Goal: Use online tool/utility: Utilize a website feature to perform a specific function

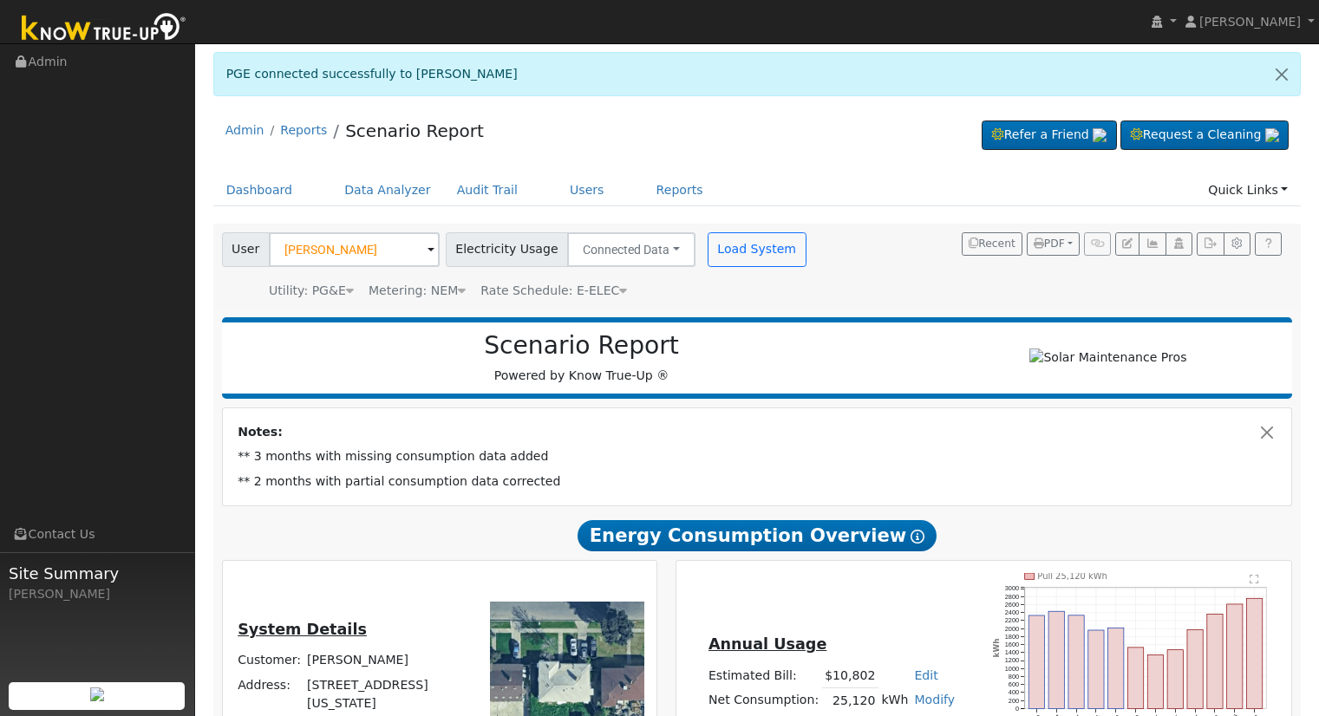
scroll to position [126, 0]
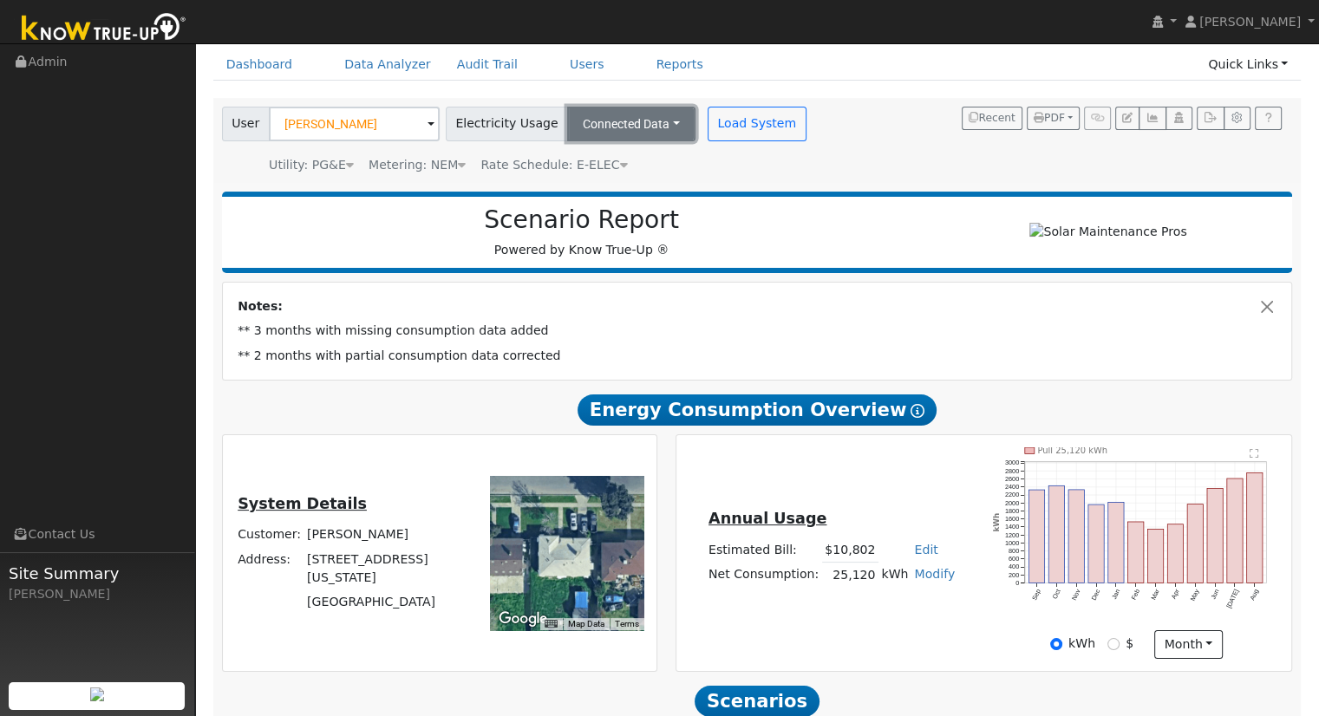
click at [608, 122] on button "Connected Data" at bounding box center [631, 124] width 128 height 35
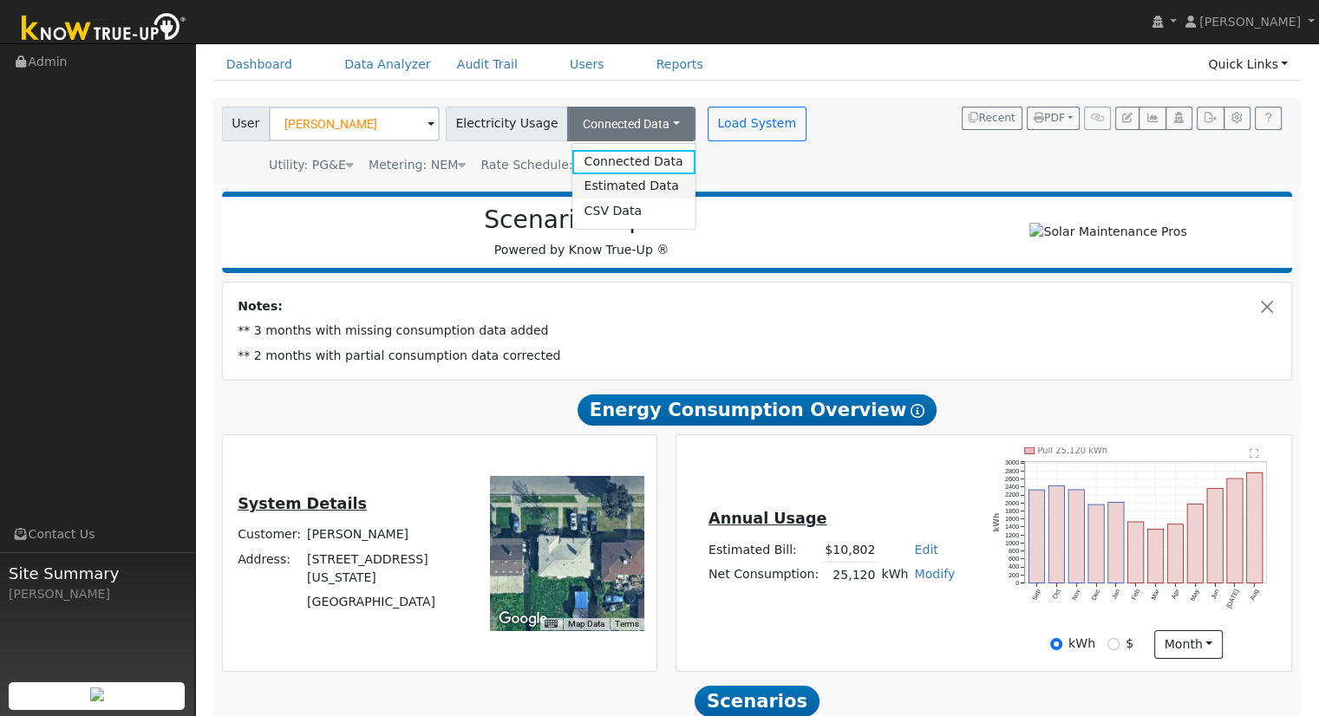
click at [624, 192] on link "Estimated Data" at bounding box center [632, 186] width 123 height 24
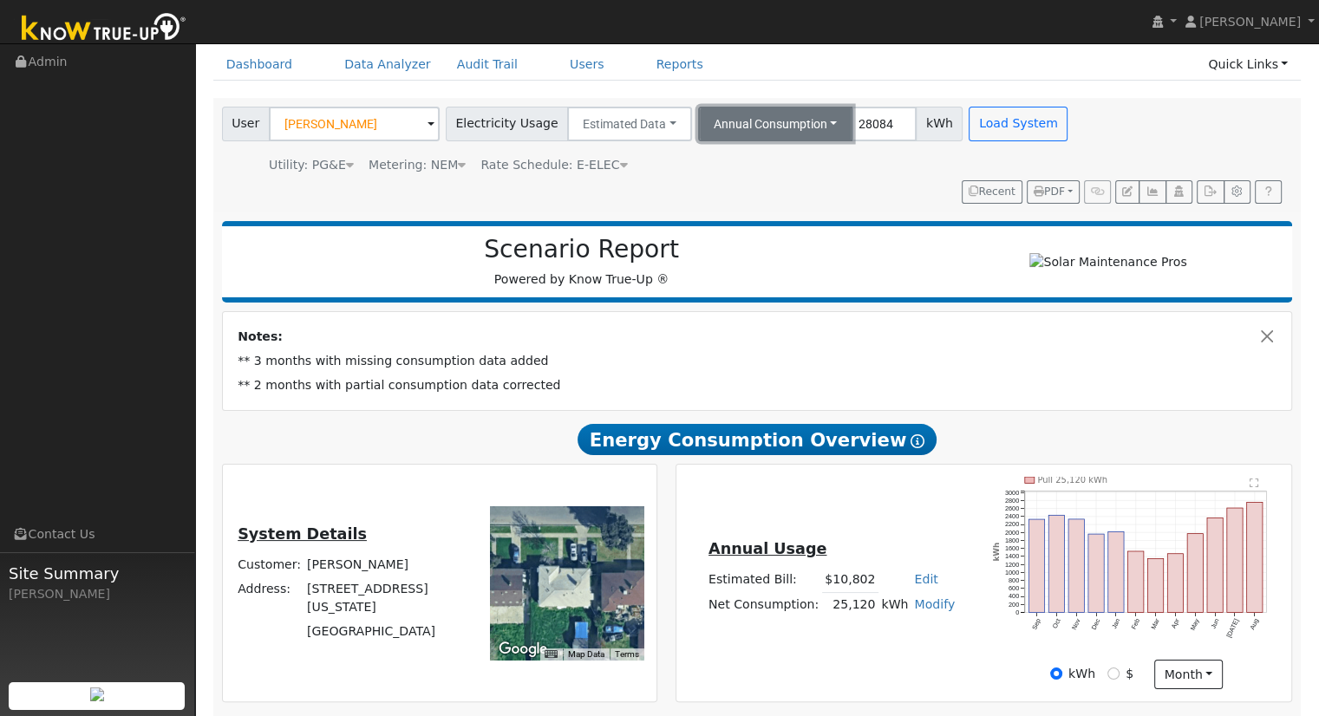
click at [741, 129] on button "Annual Consumption" at bounding box center [775, 124] width 155 height 35
click at [779, 110] on button "Annual Consumption" at bounding box center [775, 124] width 155 height 35
click at [779, 122] on button "Annual Consumption" at bounding box center [775, 124] width 155 height 35
click at [812, 115] on button "Annual Consumption" at bounding box center [775, 124] width 155 height 35
drag, startPoint x: 877, startPoint y: 123, endPoint x: 855, endPoint y: 118, distance: 22.3
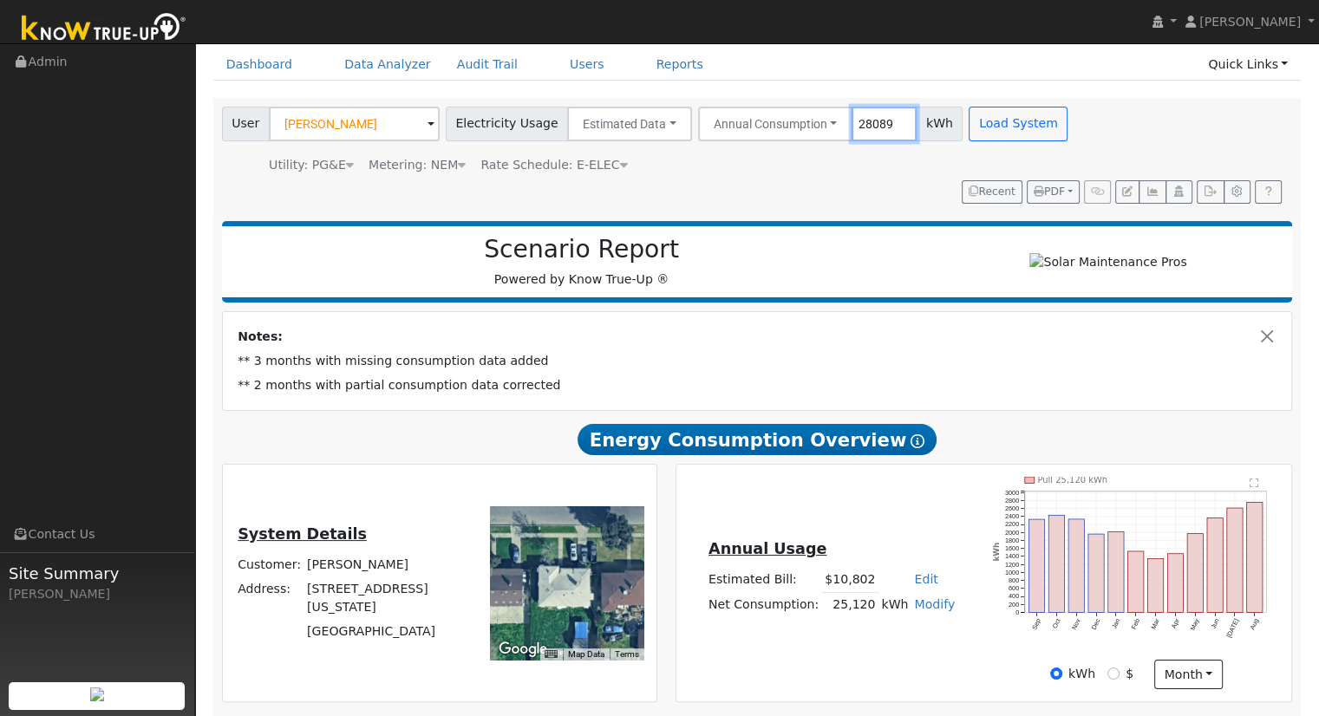
click at [856, 119] on input "28089" at bounding box center [883, 124] width 65 height 35
drag, startPoint x: 867, startPoint y: 124, endPoint x: 830, endPoint y: 112, distance: 39.2
click at [851, 112] on input "28089" at bounding box center [883, 124] width 65 height 35
type input "19000"
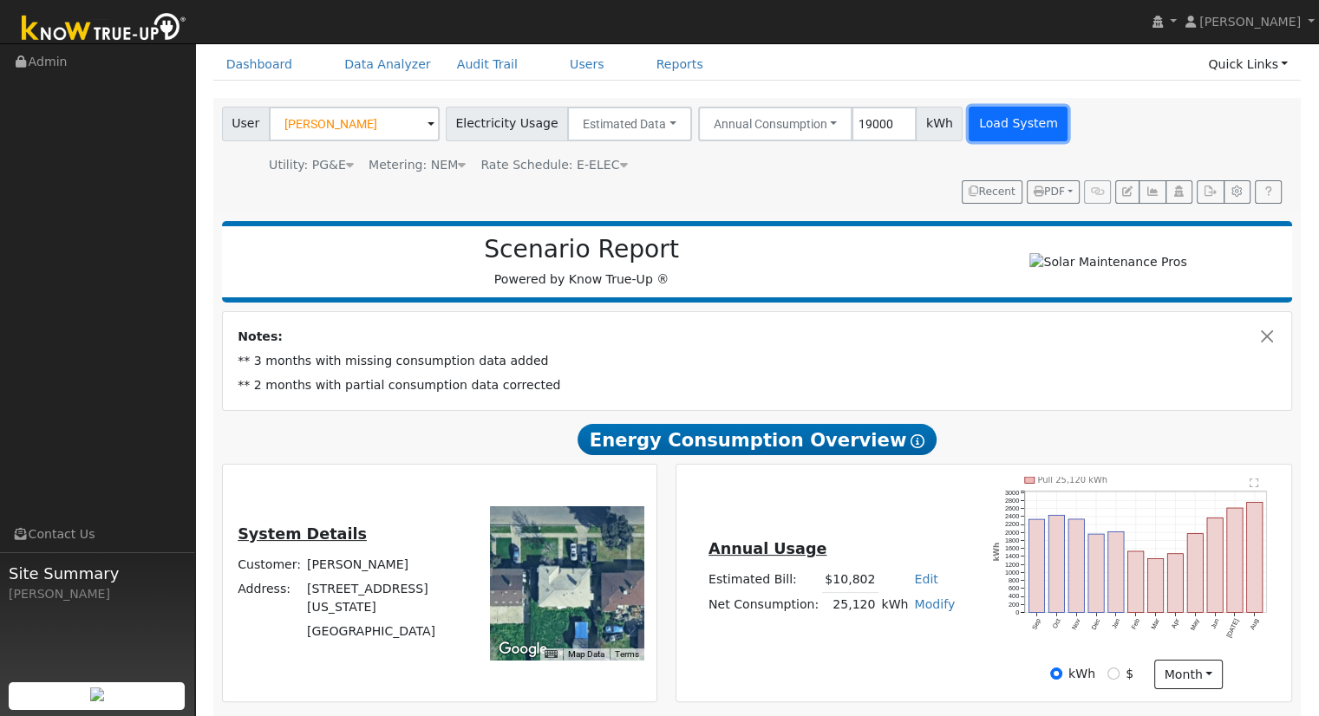
click at [983, 122] on button "Load System" at bounding box center [1018, 124] width 99 height 35
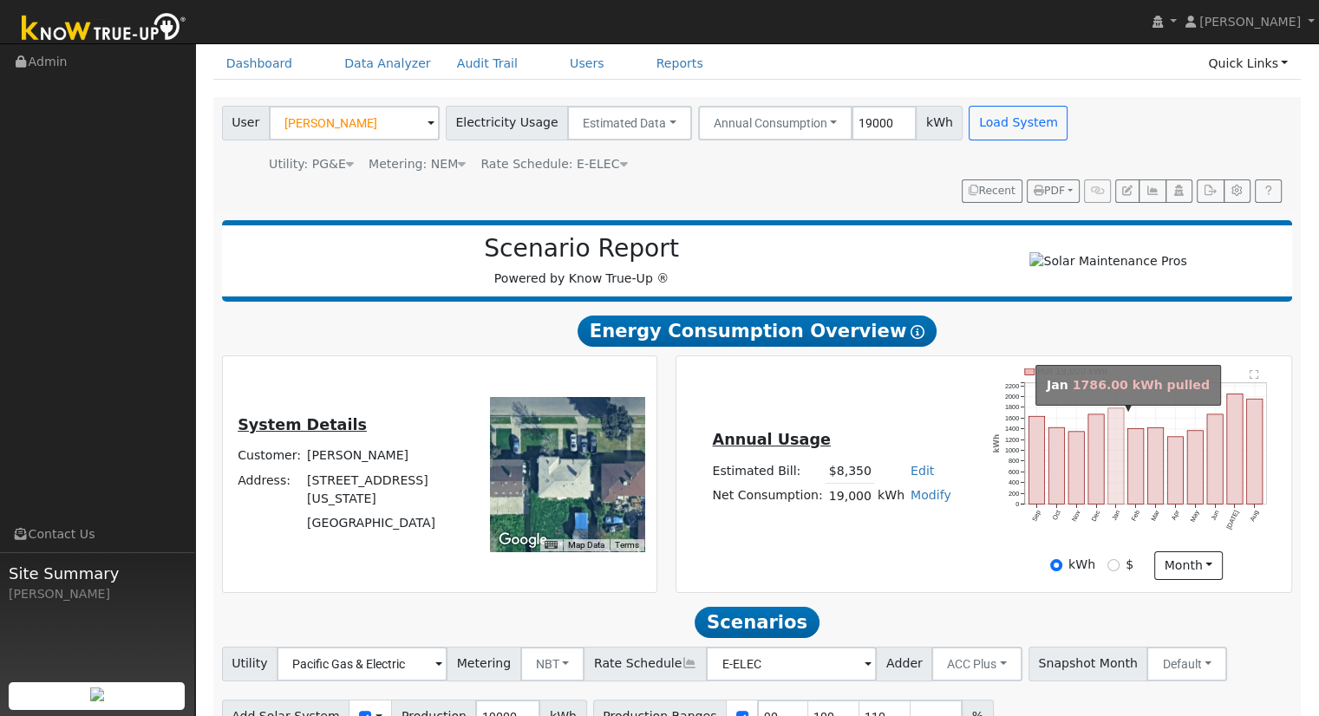
scroll to position [222, 0]
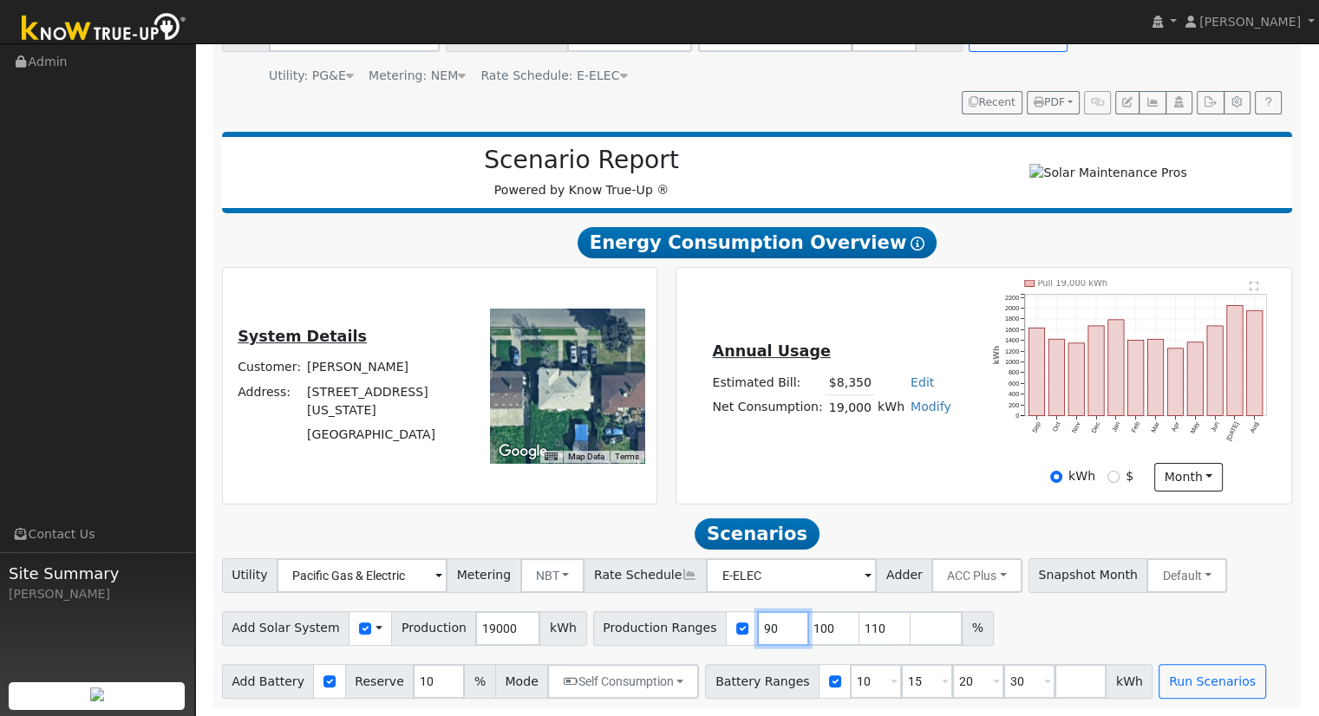
click at [757, 615] on input "90" at bounding box center [783, 628] width 52 height 35
click at [758, 639] on input "90" at bounding box center [783, 628] width 52 height 35
type input "100"
type input "110"
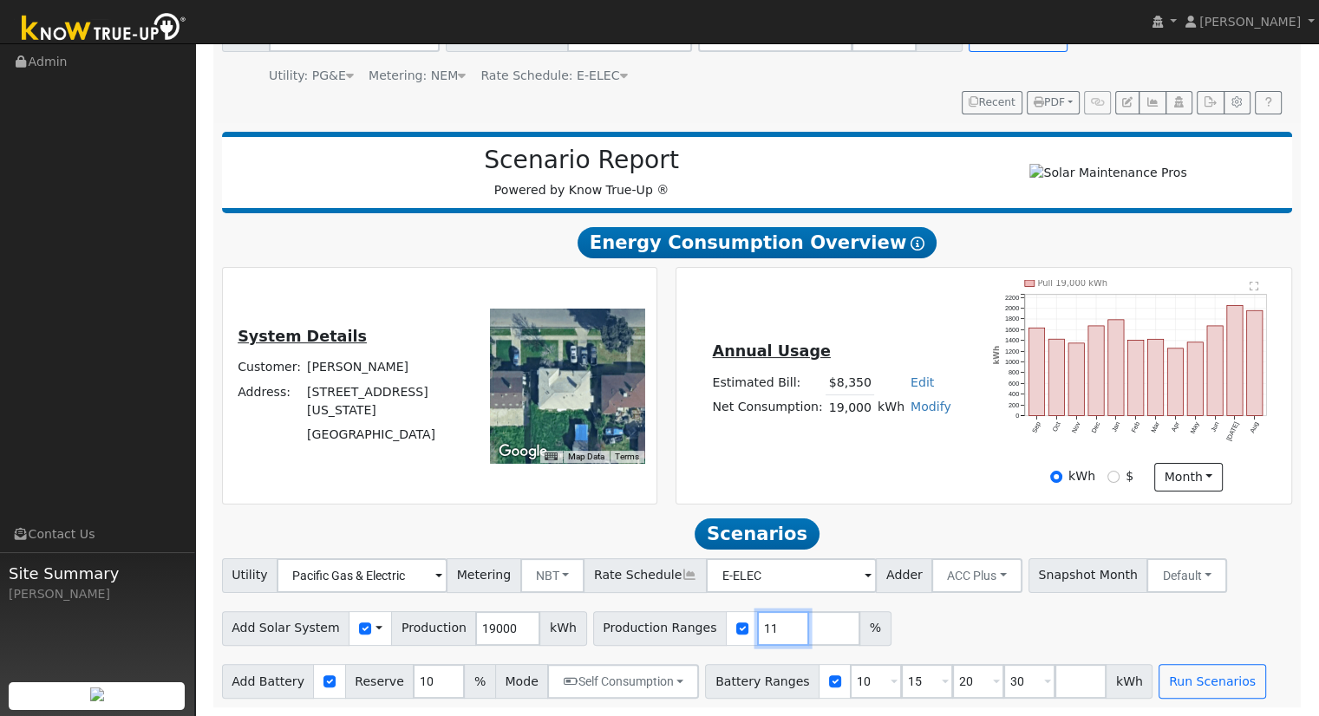
type input "1"
type input "110"
click at [923, 546] on h2 "Scenarios Scenario" at bounding box center [757, 534] width 1071 height 32
click at [850, 682] on input "10" at bounding box center [876, 681] width 52 height 35
type input "15"
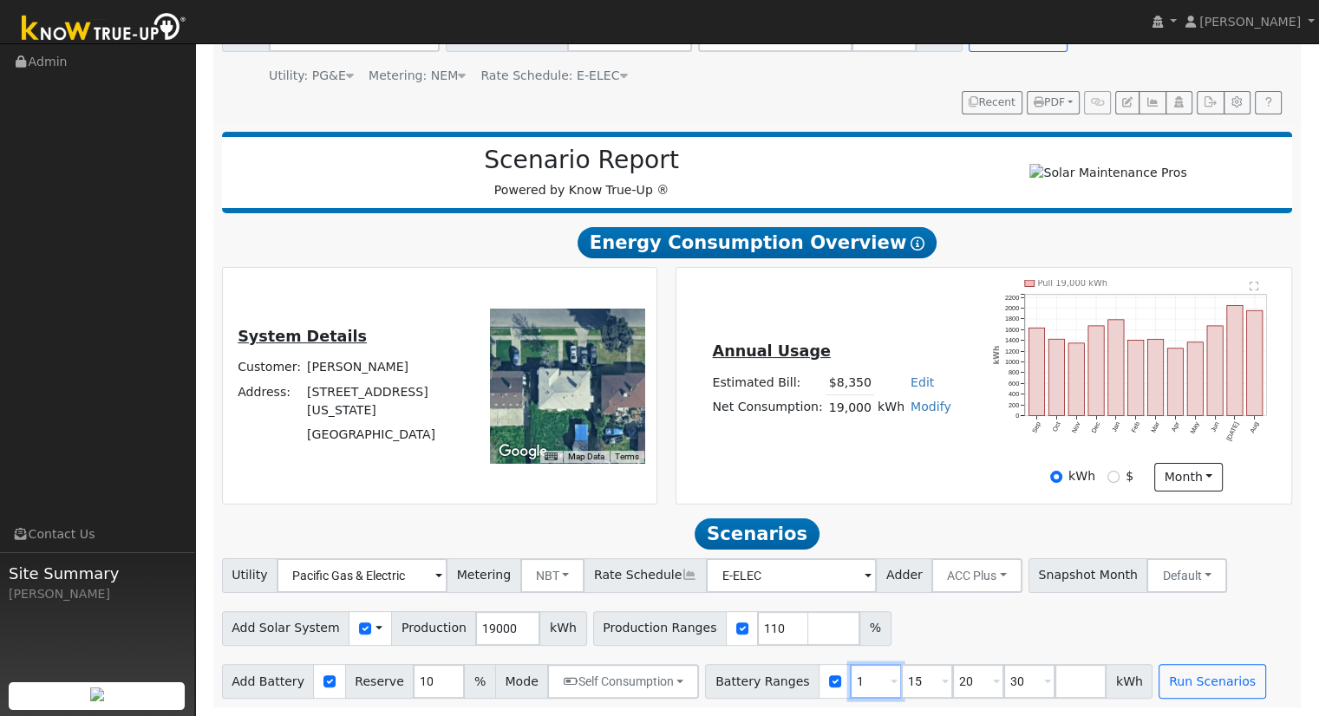
type input "20"
type input "30"
type input "20"
type input "30"
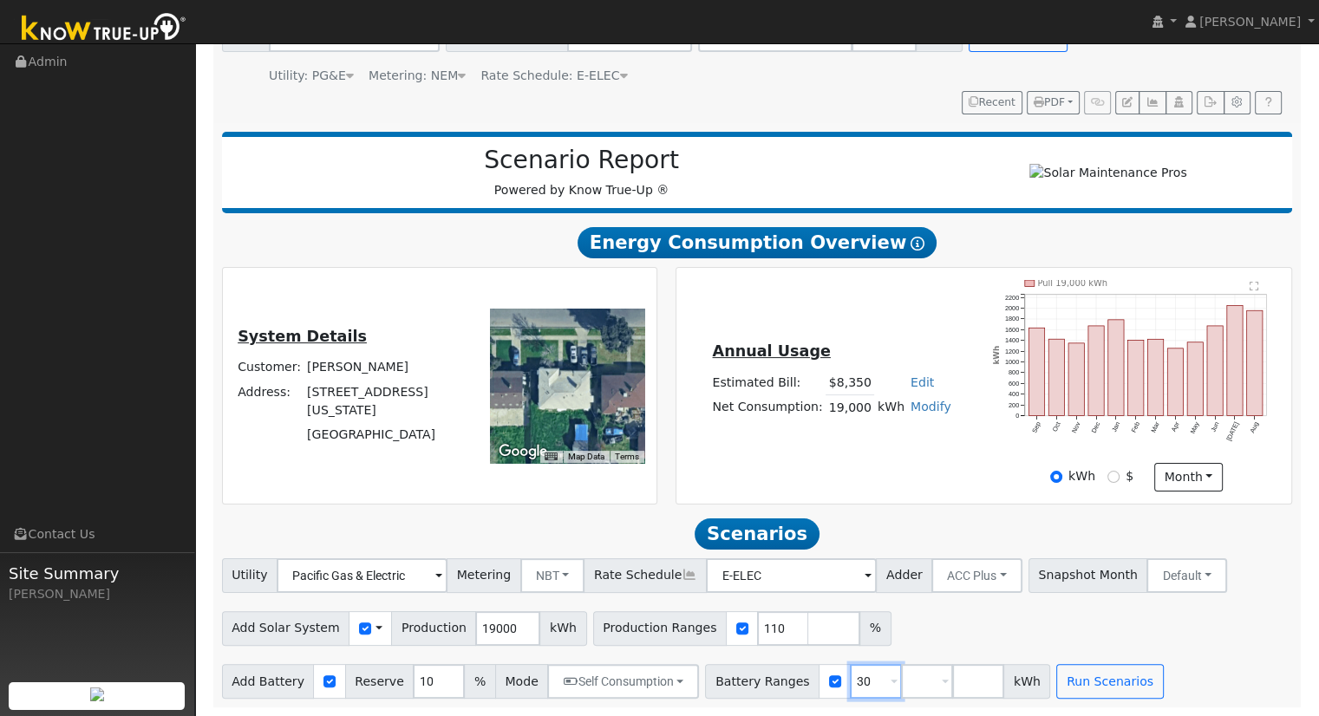
type input "3"
type input "30"
click at [1030, 678] on button "Run Scenarios" at bounding box center [1058, 681] width 107 height 35
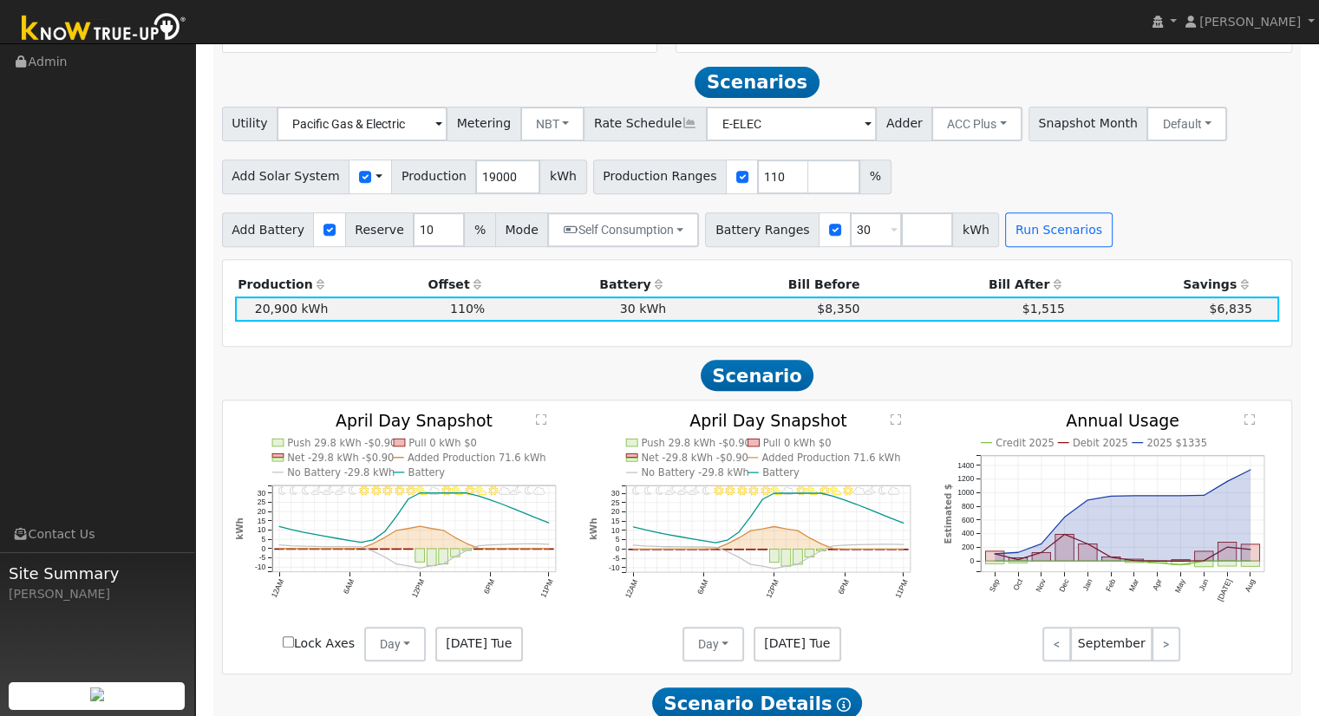
scroll to position [686, 0]
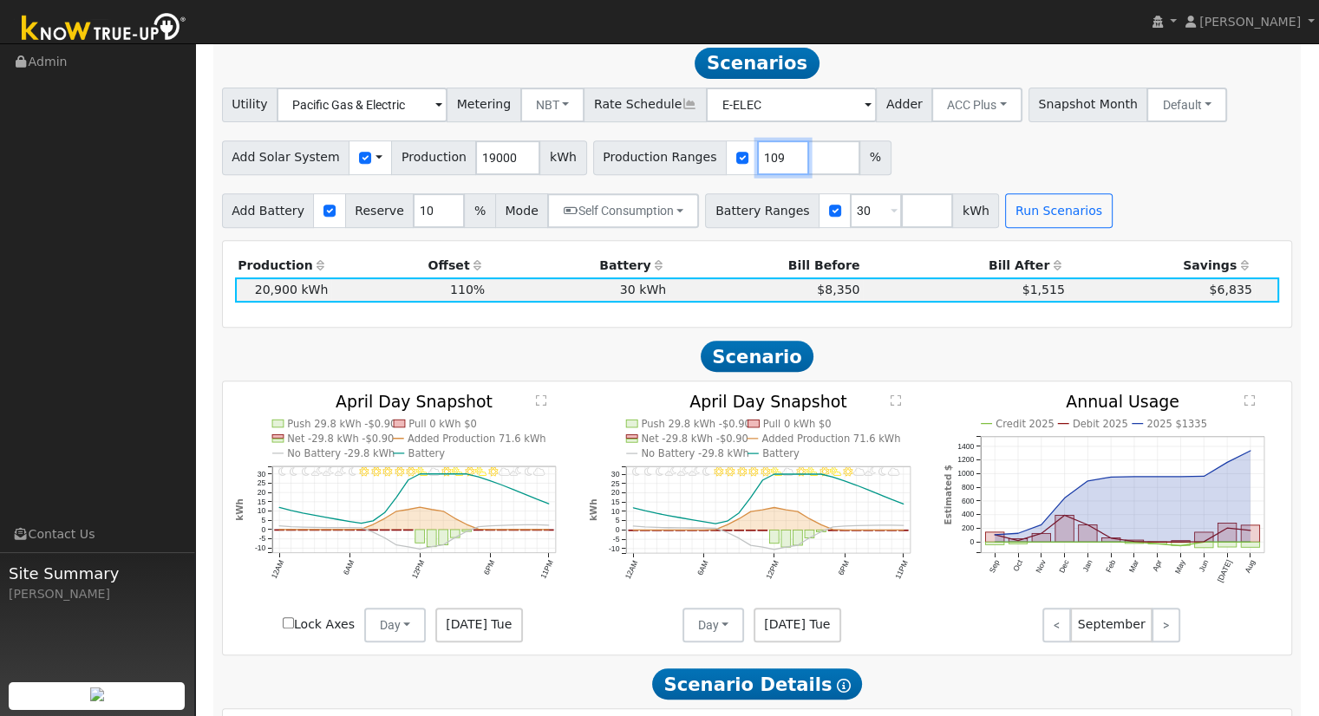
click at [757, 166] on input "109" at bounding box center [783, 157] width 52 height 35
click at [757, 166] on input "108" at bounding box center [783, 157] width 52 height 35
click at [757, 166] on input "107" at bounding box center [783, 157] width 52 height 35
click at [757, 166] on input "106" at bounding box center [783, 157] width 52 height 35
click at [1032, 225] on button "Run Scenarios" at bounding box center [1058, 210] width 107 height 35
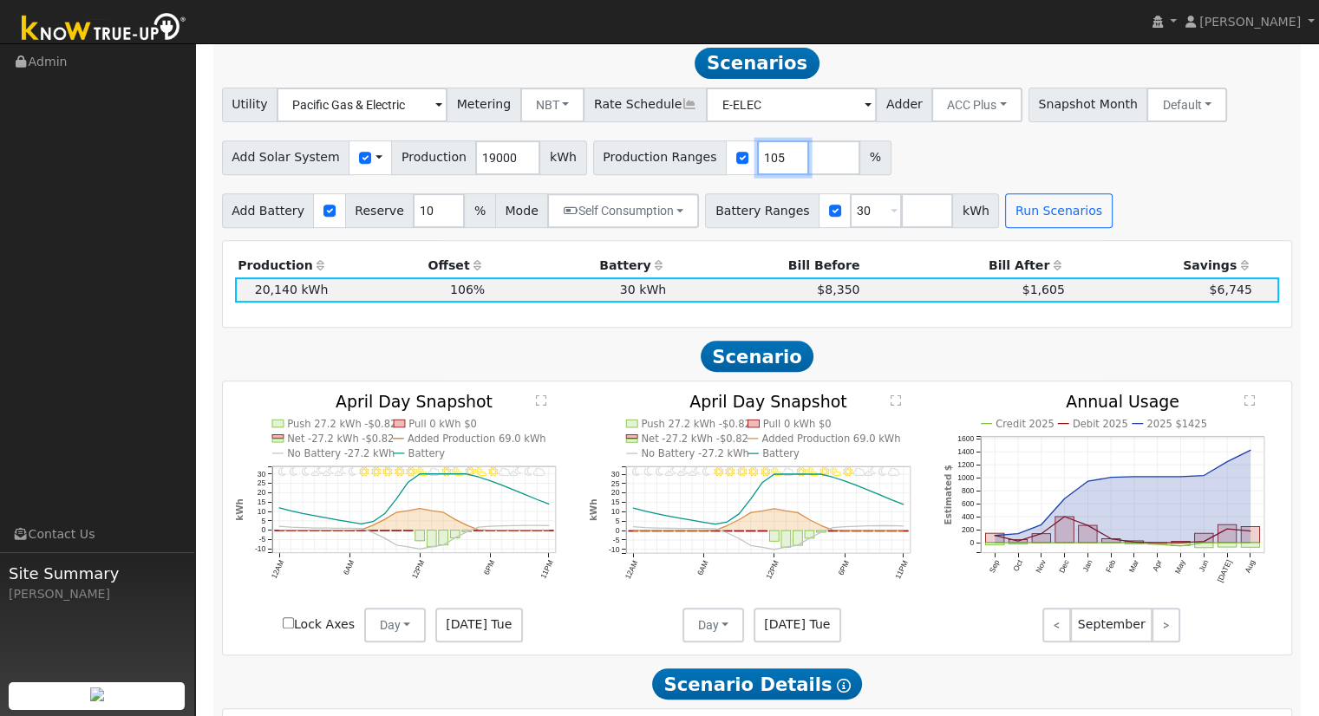
click at [760, 167] on input "105" at bounding box center [783, 157] width 52 height 35
click at [1005, 218] on button "Run Scenarios" at bounding box center [1058, 210] width 107 height 35
click at [758, 163] on input "106" at bounding box center [783, 157] width 52 height 35
click at [1005, 227] on button "Run Scenarios" at bounding box center [1058, 210] width 107 height 35
type input "105"
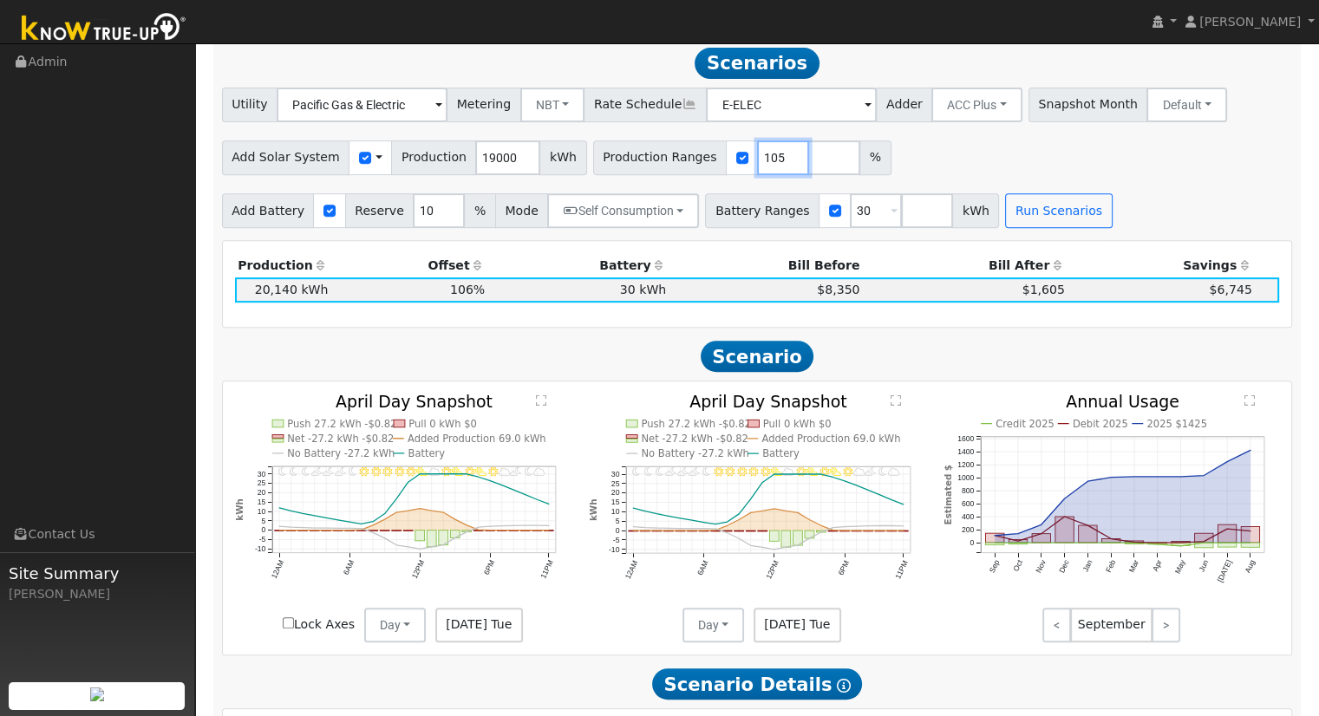
click at [757, 167] on input "105" at bounding box center [783, 157] width 52 height 35
click at [1021, 205] on button "Run Scenarios" at bounding box center [1058, 210] width 107 height 35
click at [586, 206] on button "Self Consumption" at bounding box center [623, 210] width 152 height 35
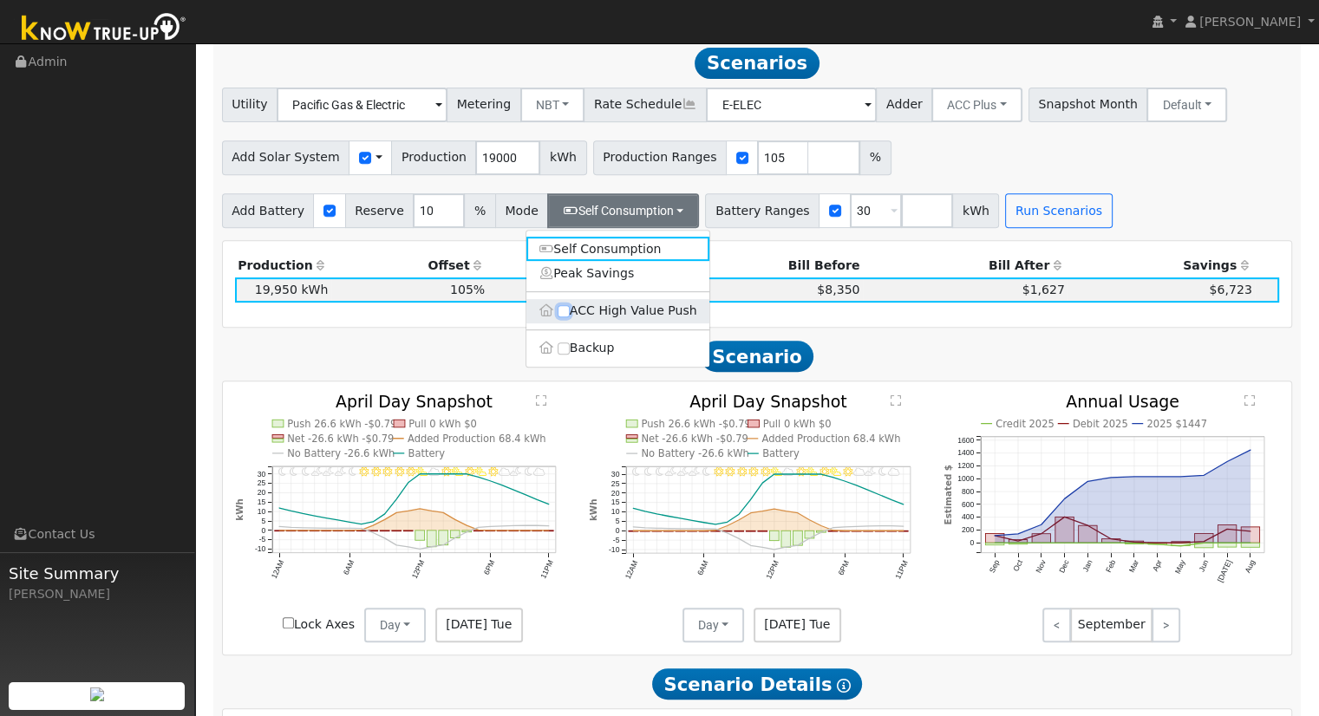
click at [559, 317] on input "ACC High Value Push" at bounding box center [564, 311] width 12 height 12
checkbox input "true"
click at [558, 351] on input "Backup" at bounding box center [564, 348] width 12 height 12
checkbox input "true"
type input "20"
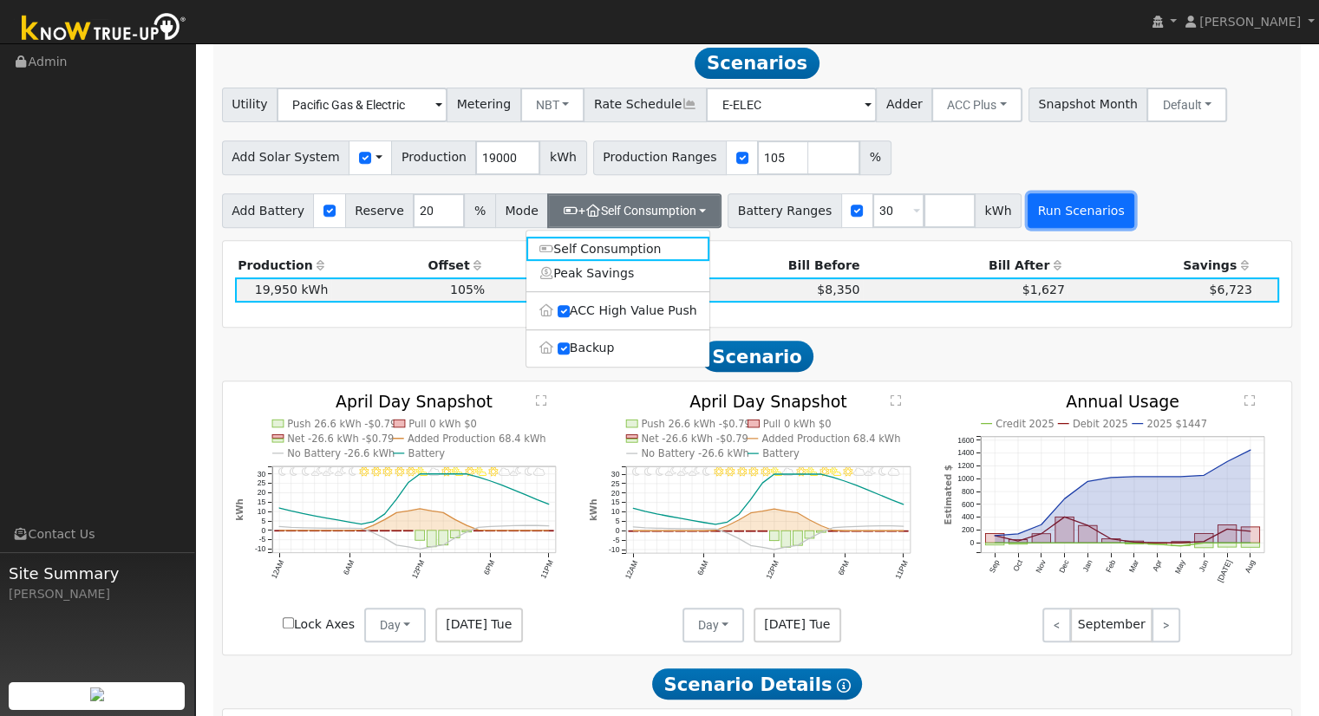
click at [1027, 210] on button "Run Scenarios" at bounding box center [1080, 210] width 107 height 35
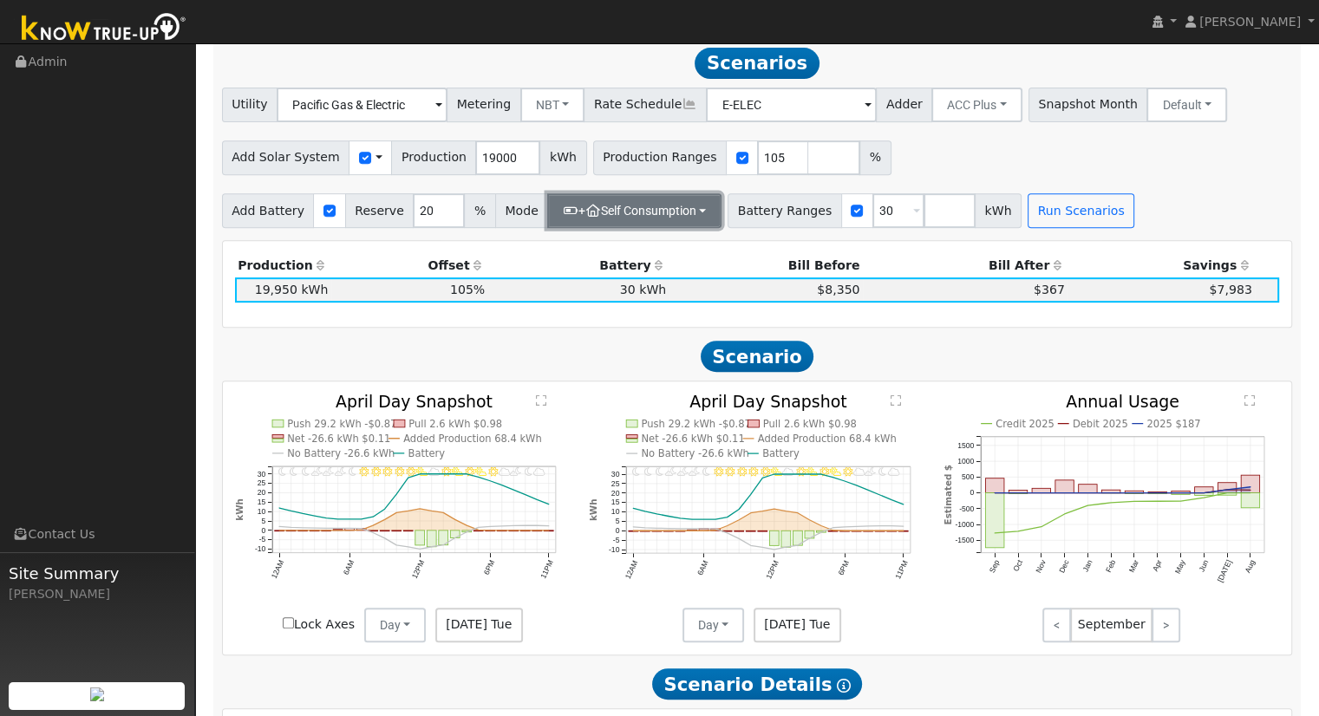
click at [672, 205] on button "+ Self Consumption" at bounding box center [634, 210] width 174 height 35
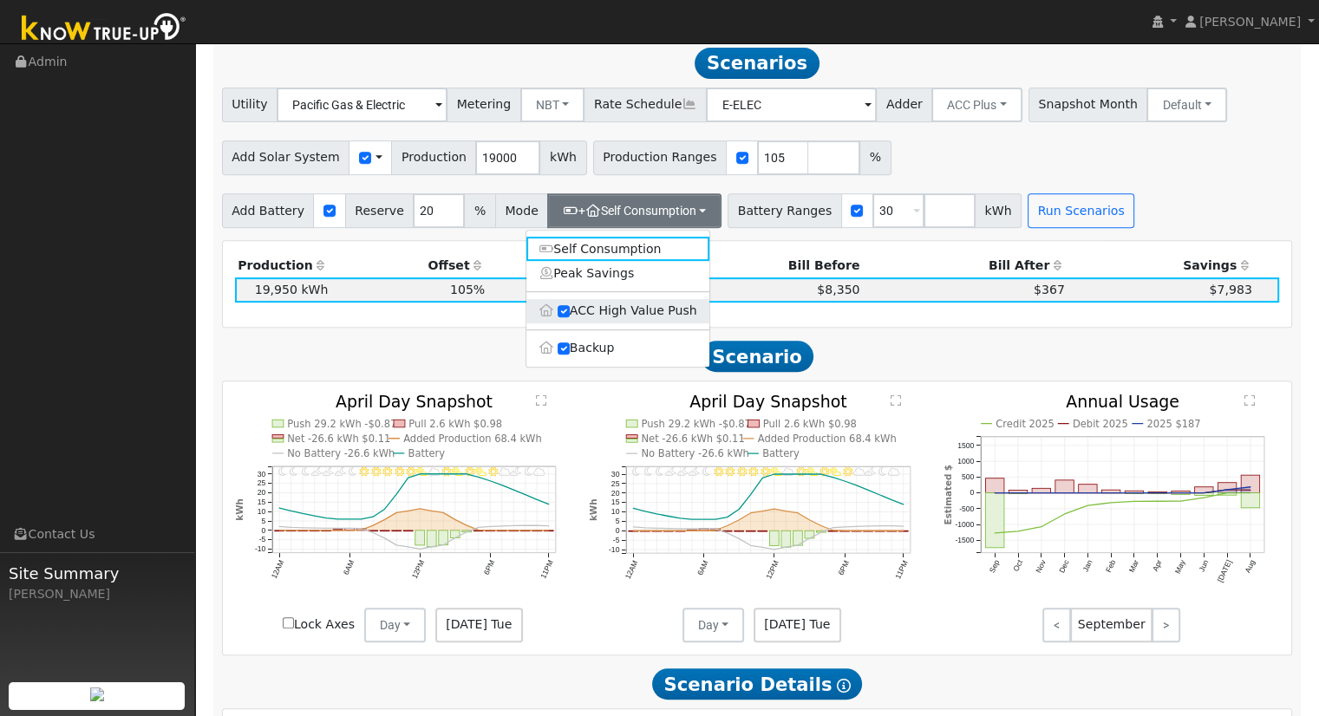
click at [623, 311] on label "ACC High Value Push" at bounding box center [617, 311] width 183 height 24
click at [570, 311] on input "ACC High Value Push" at bounding box center [564, 311] width 12 height 12
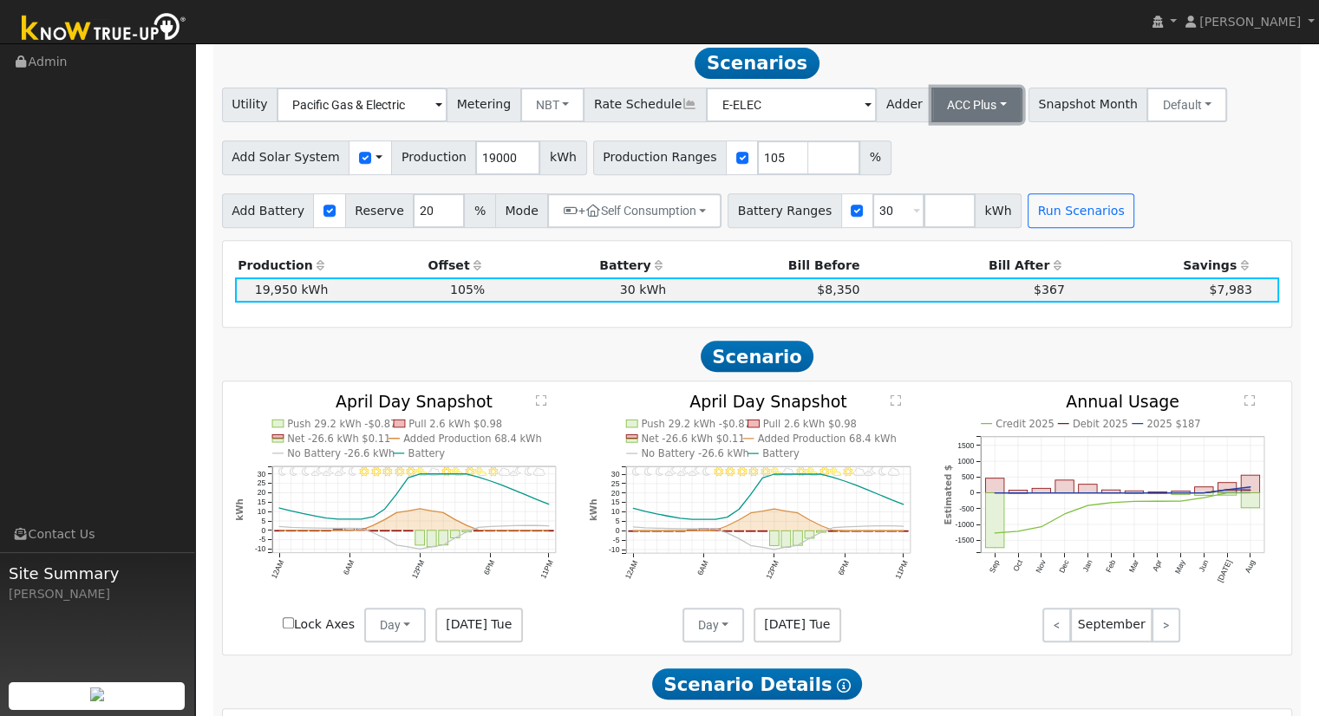
click at [972, 104] on button "ACC Plus" at bounding box center [976, 105] width 91 height 35
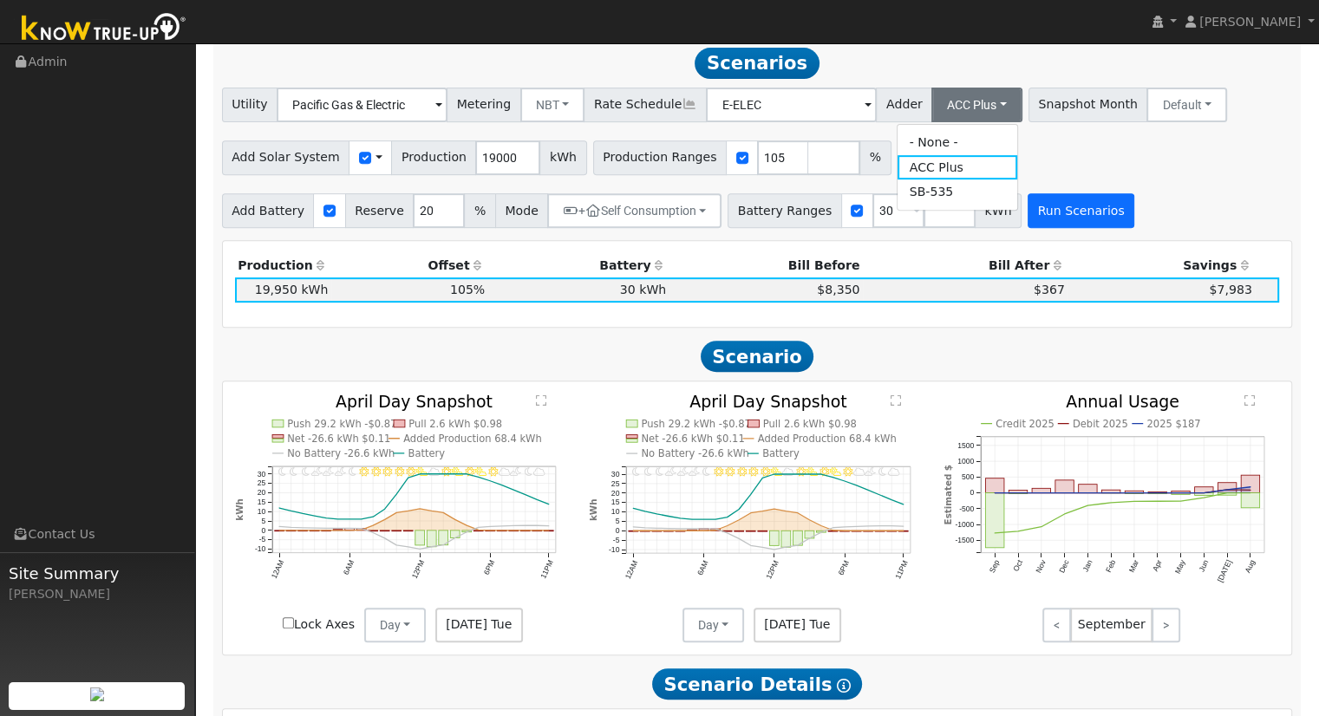
drag, startPoint x: 956, startPoint y: 188, endPoint x: 1040, endPoint y: 209, distance: 86.6
click at [958, 188] on link "SB-535" at bounding box center [957, 191] width 121 height 24
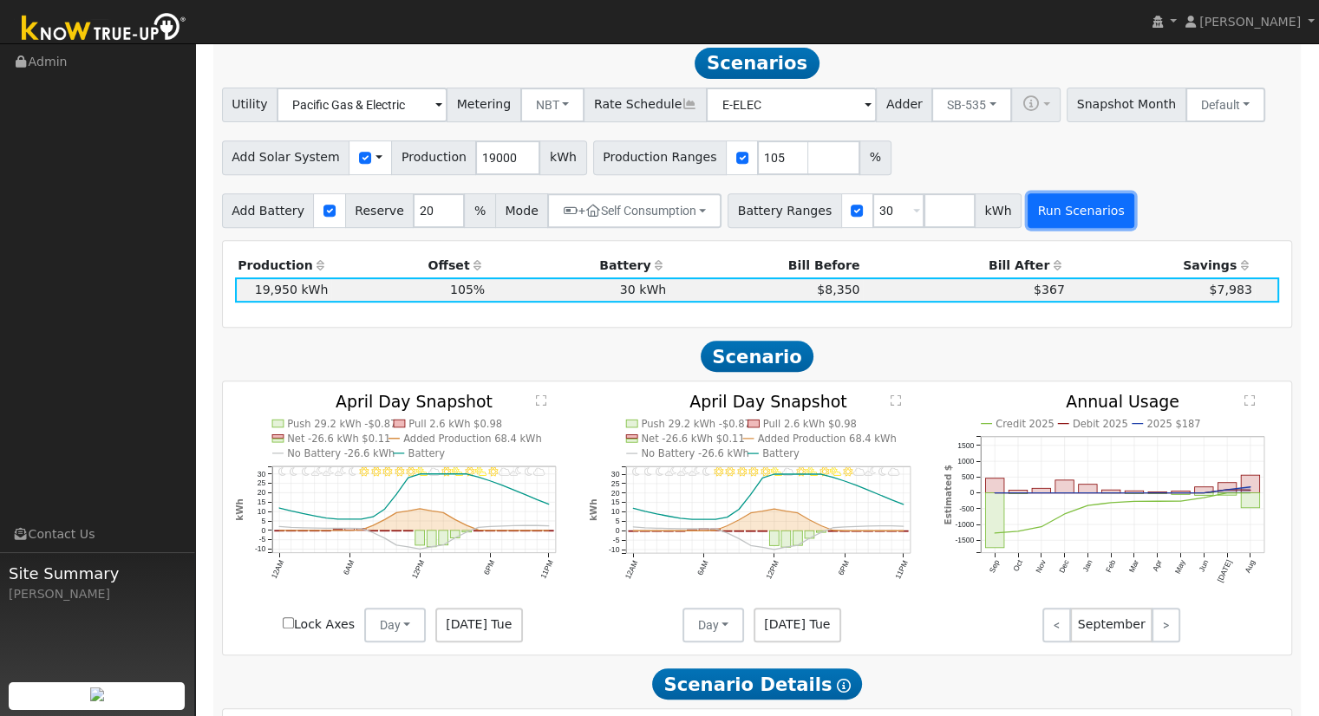
click at [1060, 212] on button "Run Scenarios" at bounding box center [1080, 210] width 107 height 35
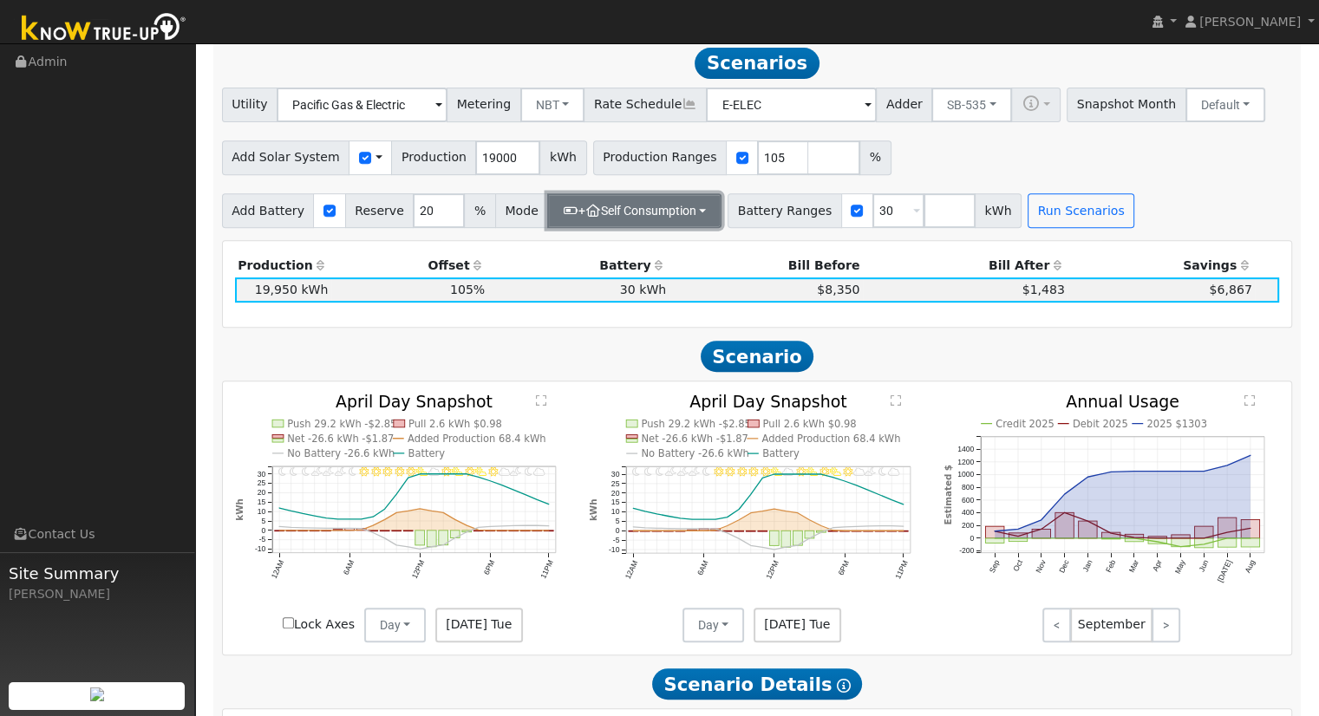
click at [598, 210] on button "+ Self Consumption" at bounding box center [634, 210] width 174 height 35
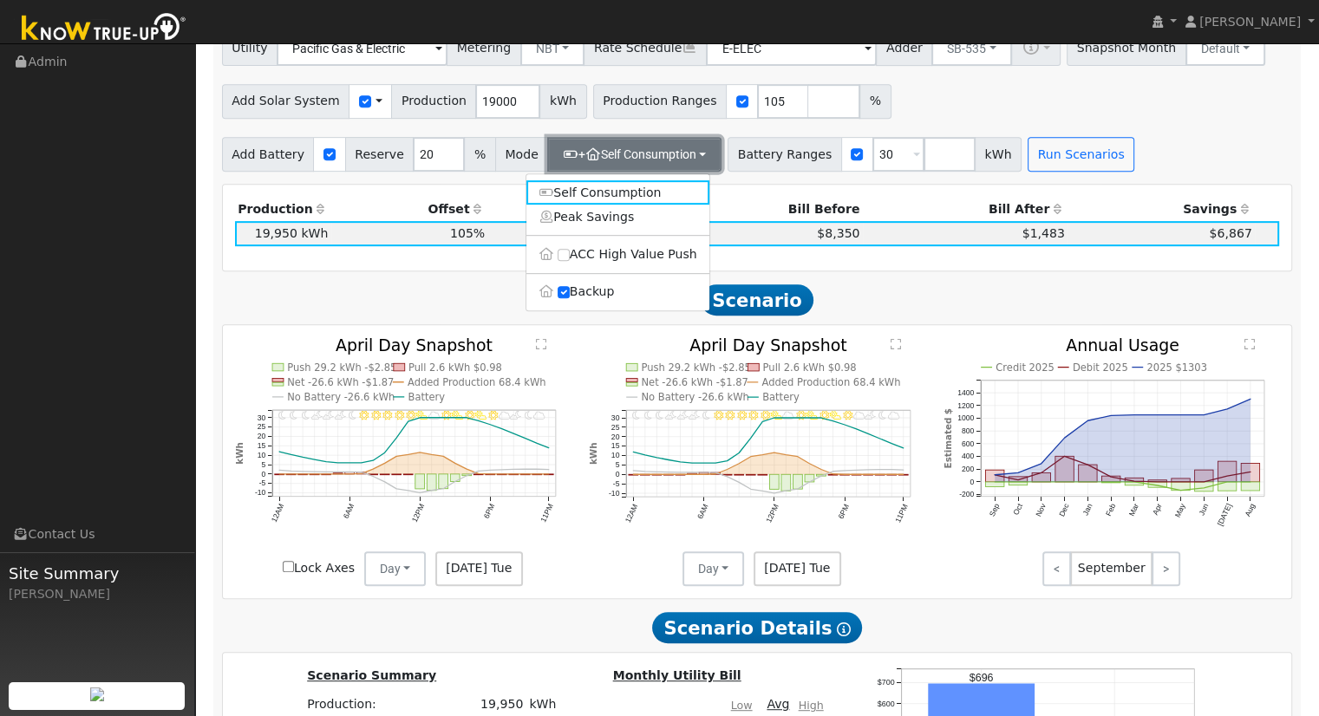
scroll to position [773, 0]
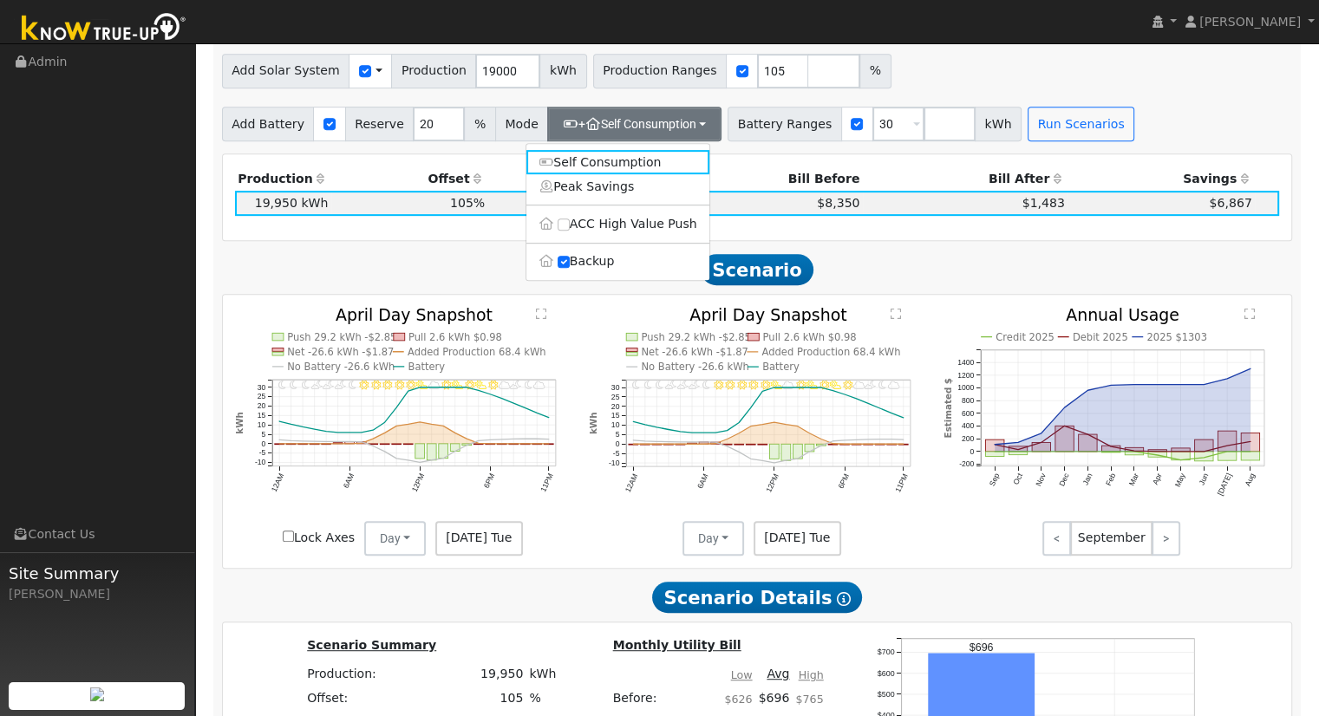
click at [943, 234] on div "Production Offset Battery Reserve Mode ACC Push Incentive Bill Before Bill Afte…" at bounding box center [757, 197] width 1069 height 86
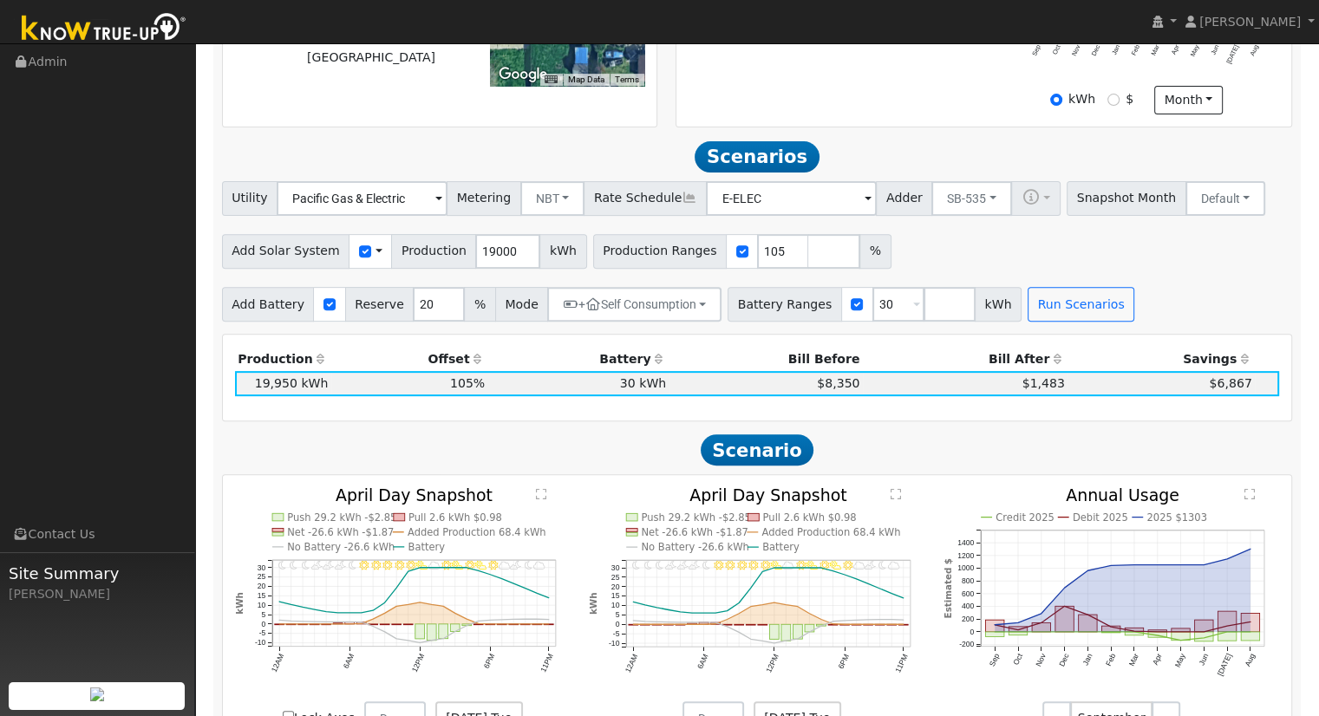
scroll to position [686, 0]
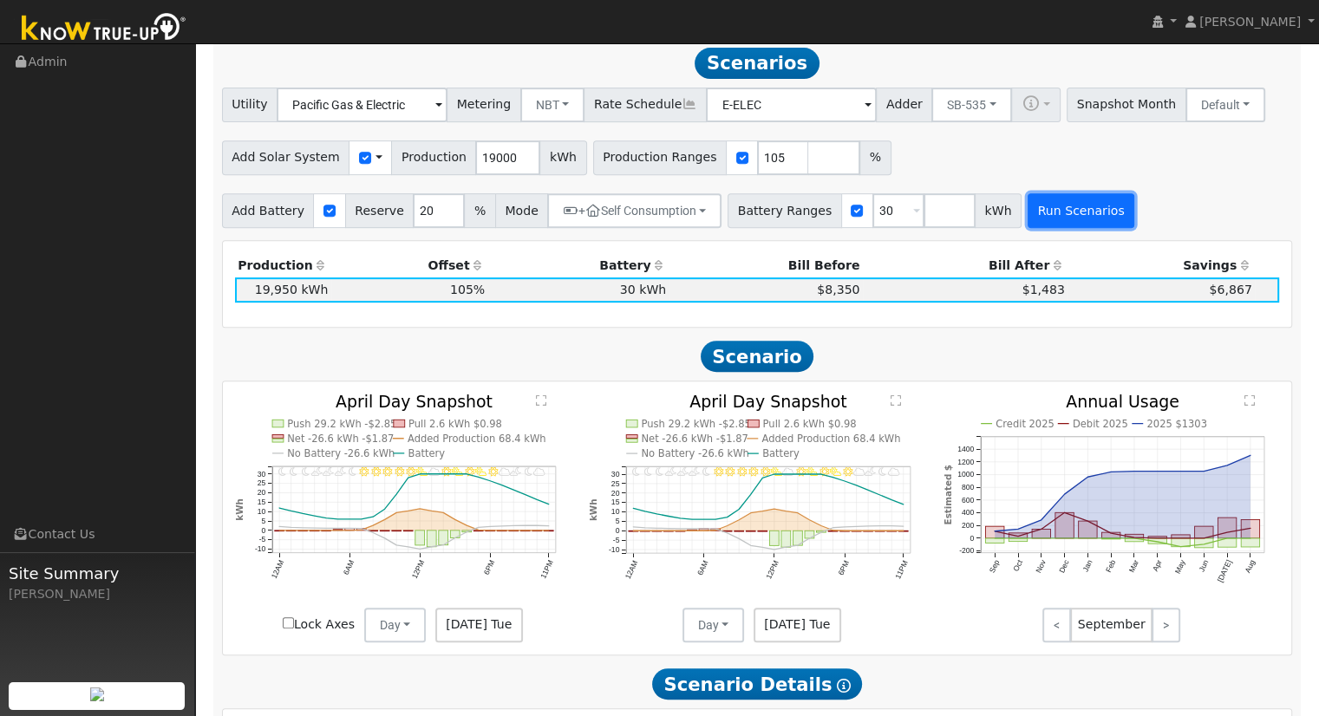
click at [1043, 222] on button "Run Scenarios" at bounding box center [1080, 210] width 107 height 35
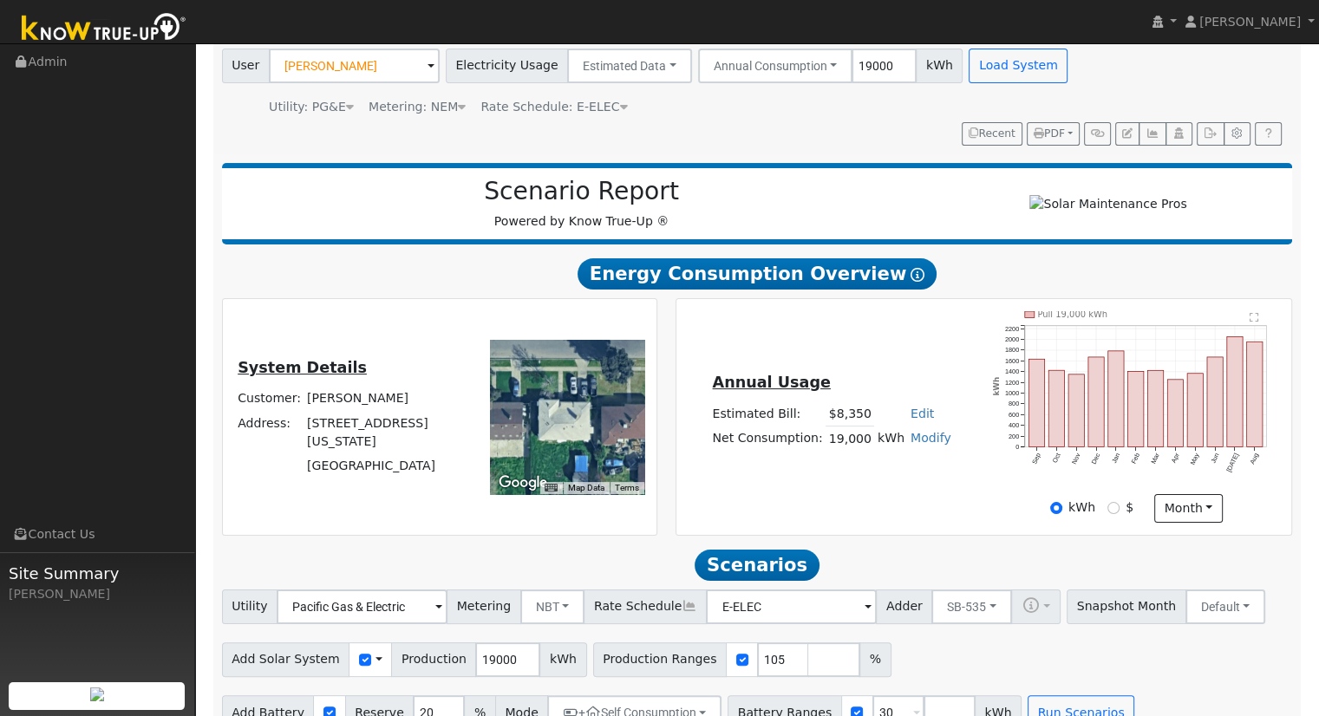
scroll to position [79, 0]
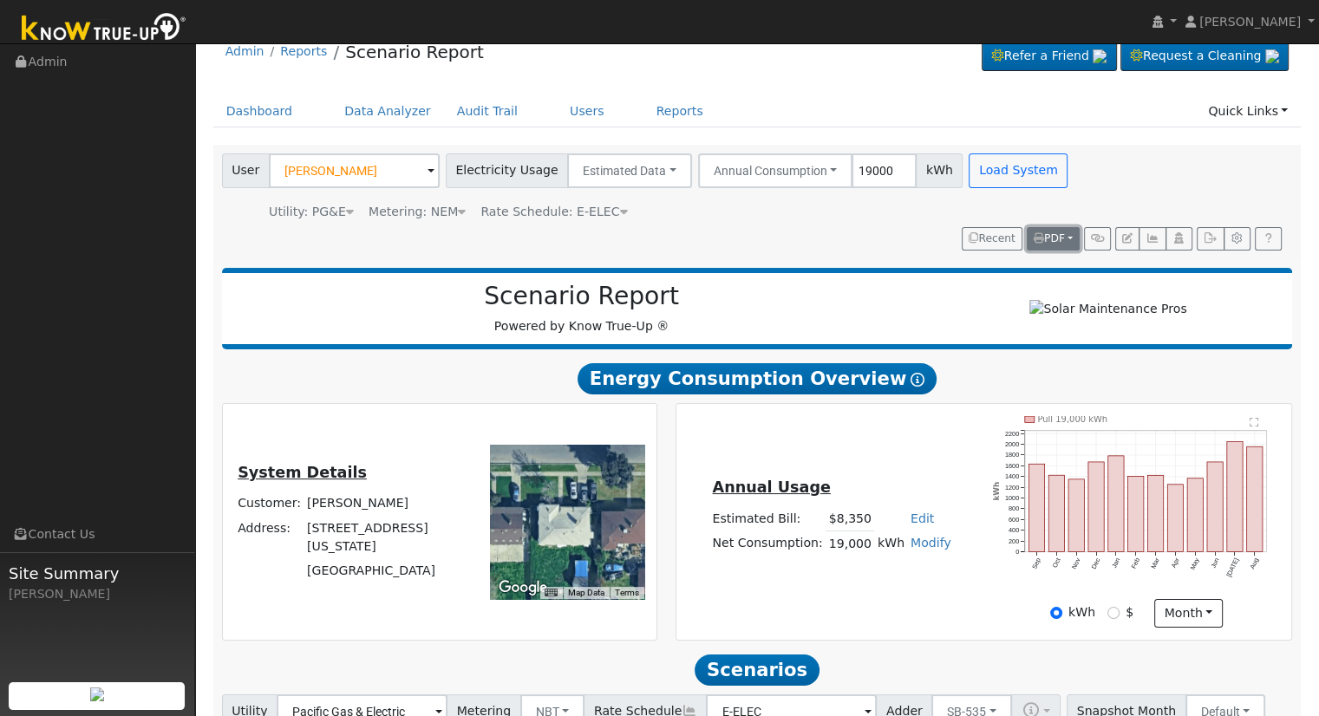
click at [1037, 240] on icon "button" at bounding box center [1039, 238] width 10 height 10
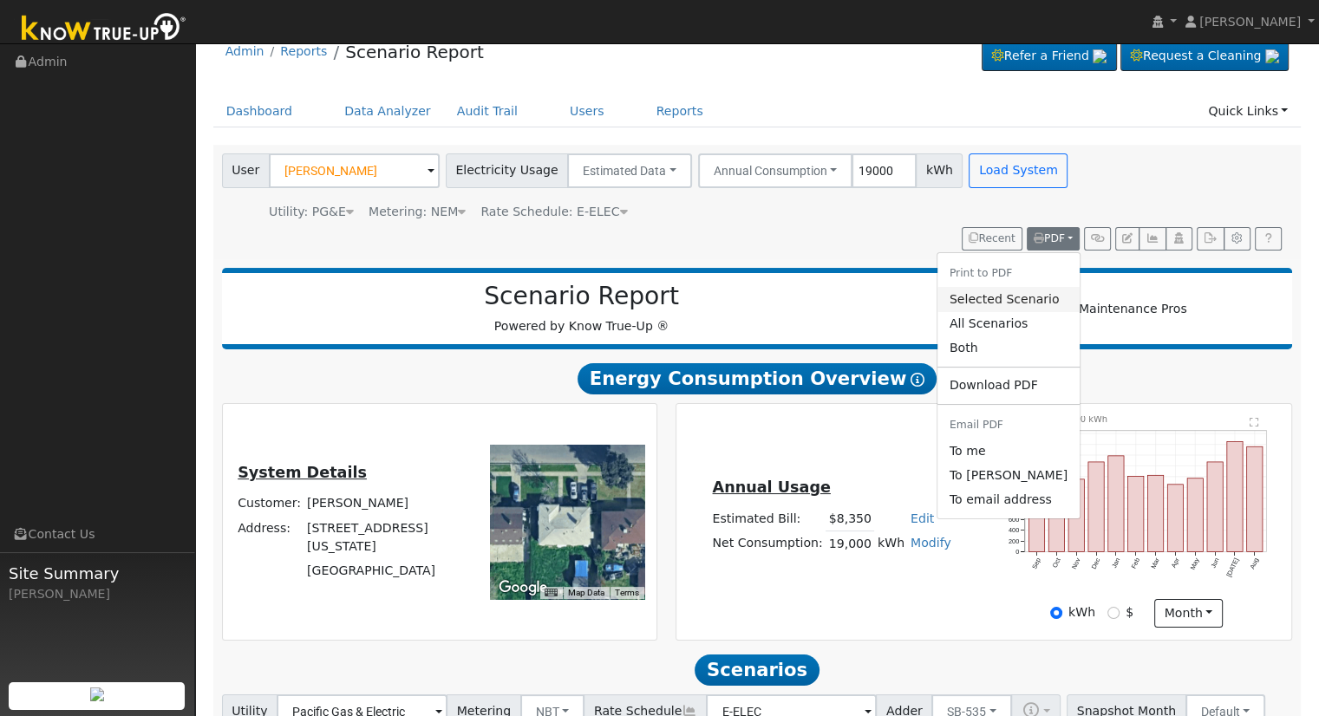
click at [1034, 292] on link "Selected Scenario" at bounding box center [1008, 299] width 142 height 24
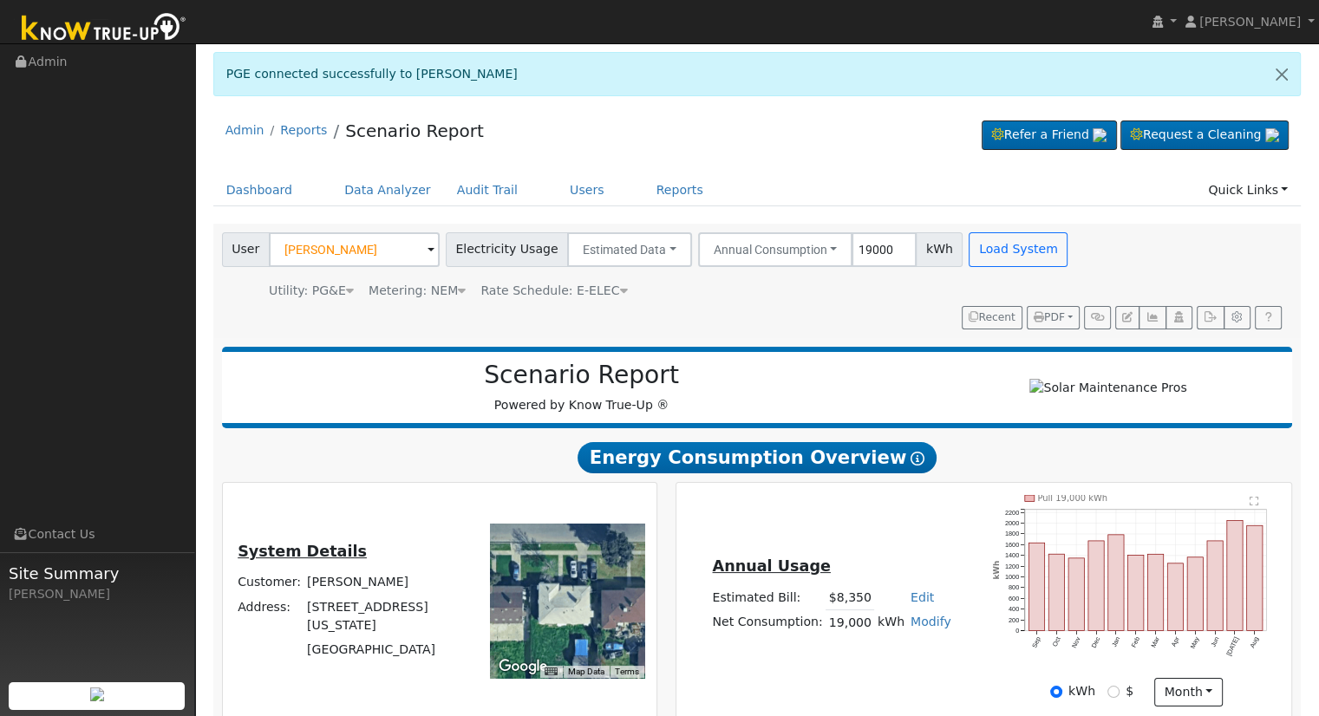
scroll to position [0, 0]
click at [1040, 306] on button "PDF" at bounding box center [1053, 318] width 53 height 24
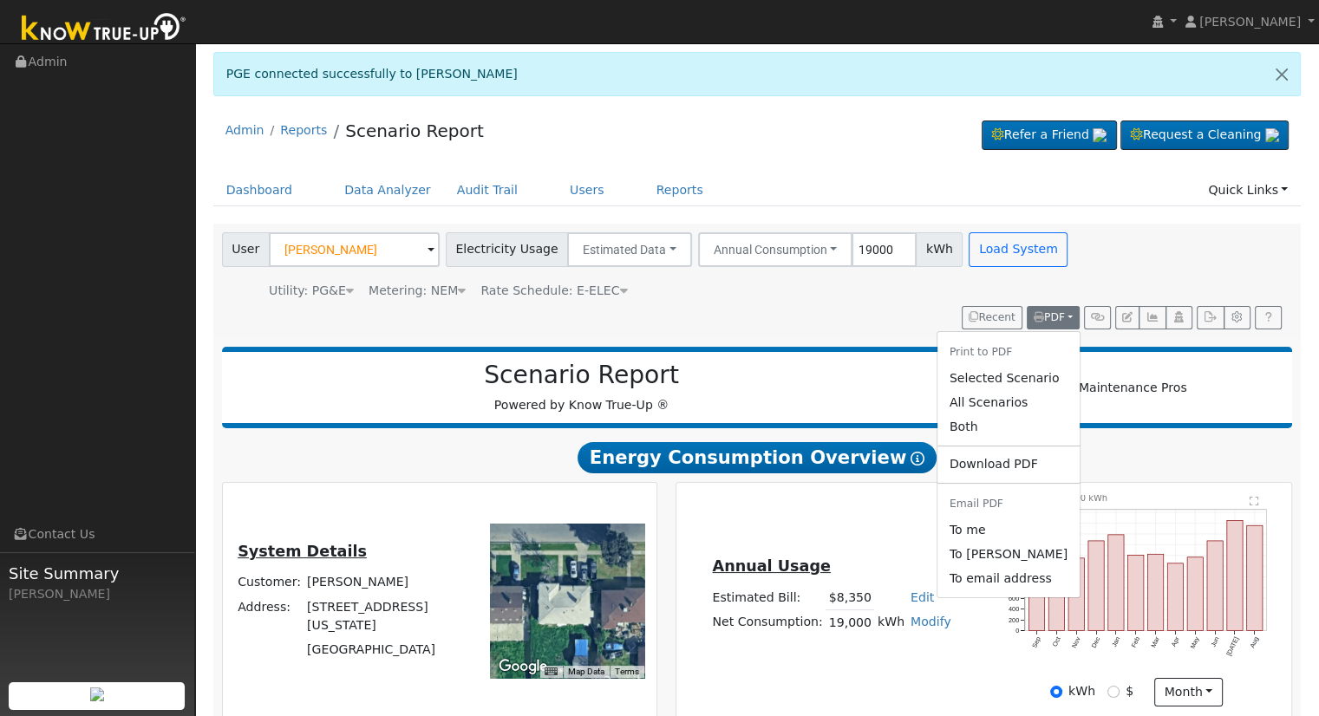
click at [1000, 378] on link "Selected Scenario" at bounding box center [1008, 378] width 142 height 24
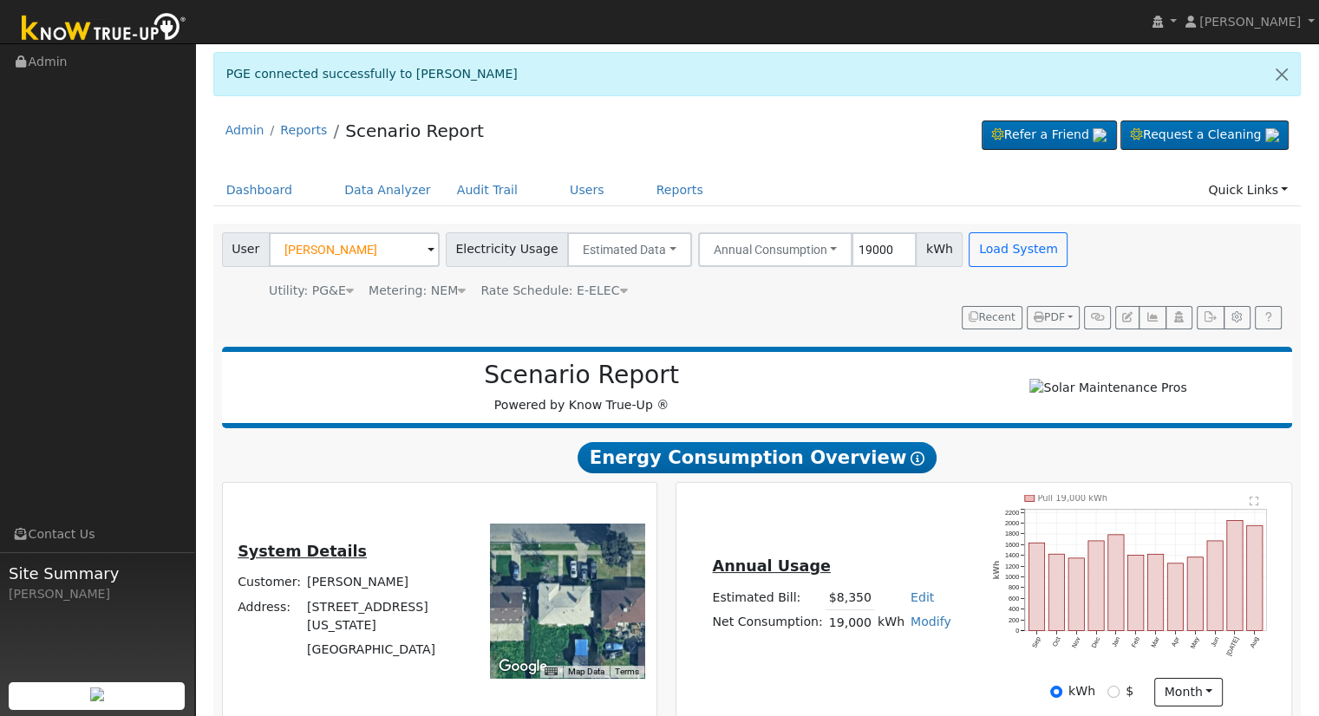
scroll to position [7, 0]
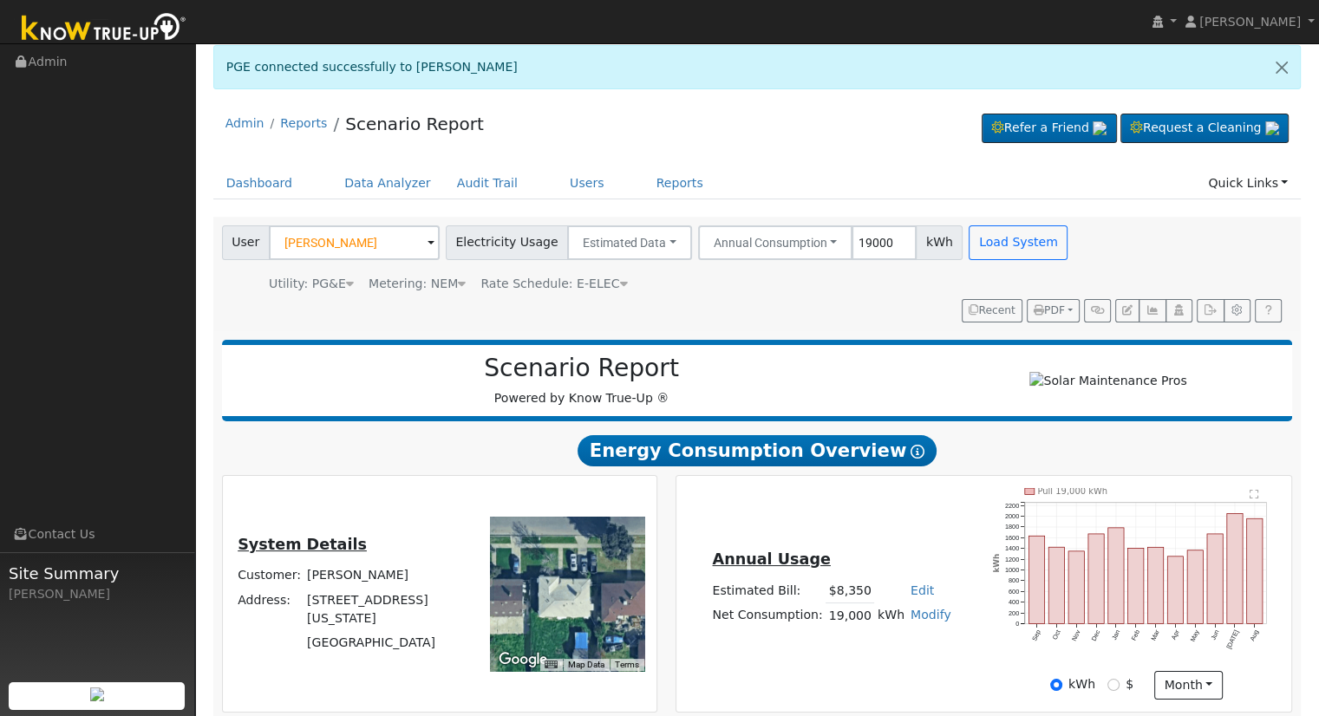
click at [342, 512] on div "System Details Customer: [PERSON_NAME] Address: [STREET_ADDRESS][US_STATE] To n…" at bounding box center [438, 594] width 427 height 212
